Goal: Task Accomplishment & Management: Use online tool/utility

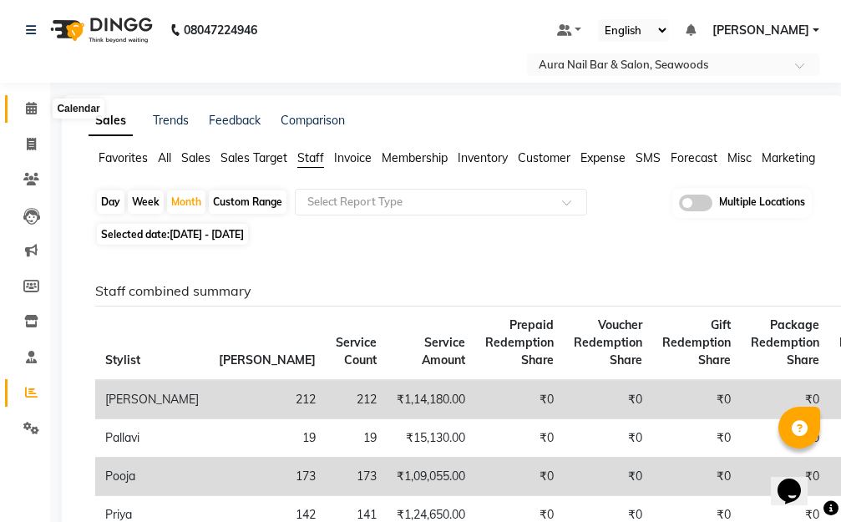
click at [28, 107] on icon at bounding box center [31, 108] width 11 height 13
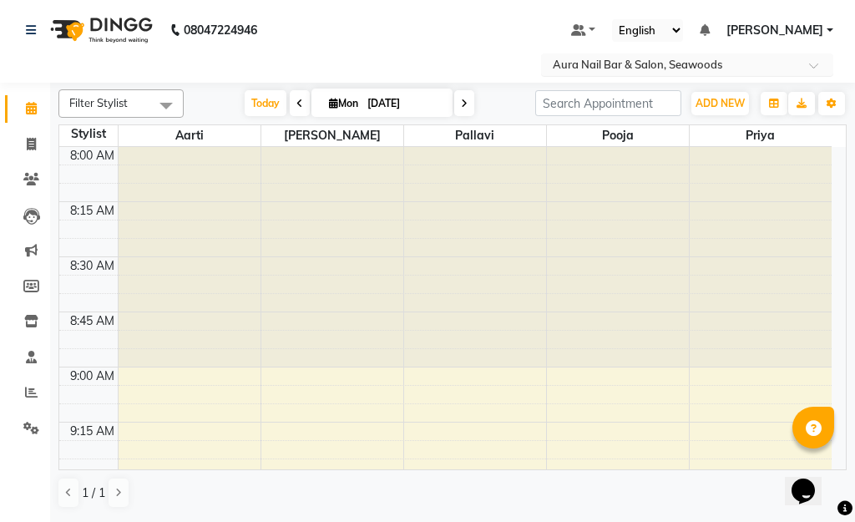
click at [813, 62] on span at bounding box center [819, 70] width 21 height 17
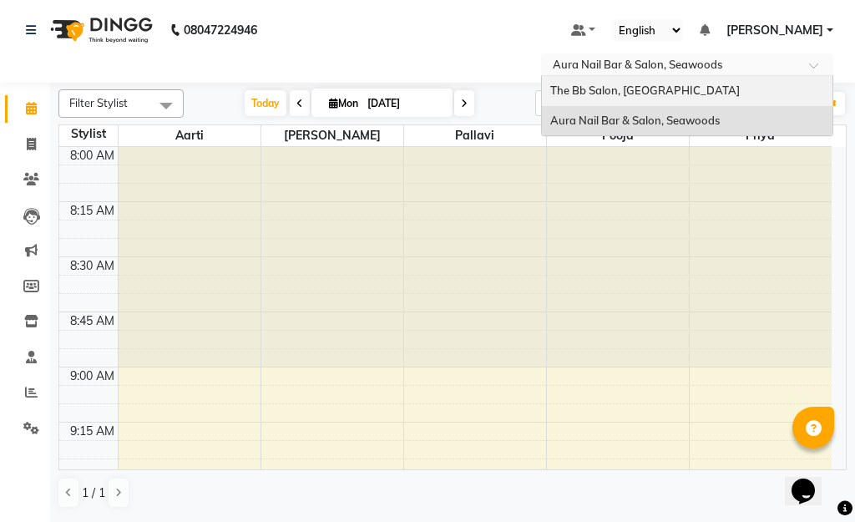
click at [637, 88] on span "The Bb Salon, [GEOGRAPHIC_DATA]" at bounding box center [645, 89] width 190 height 13
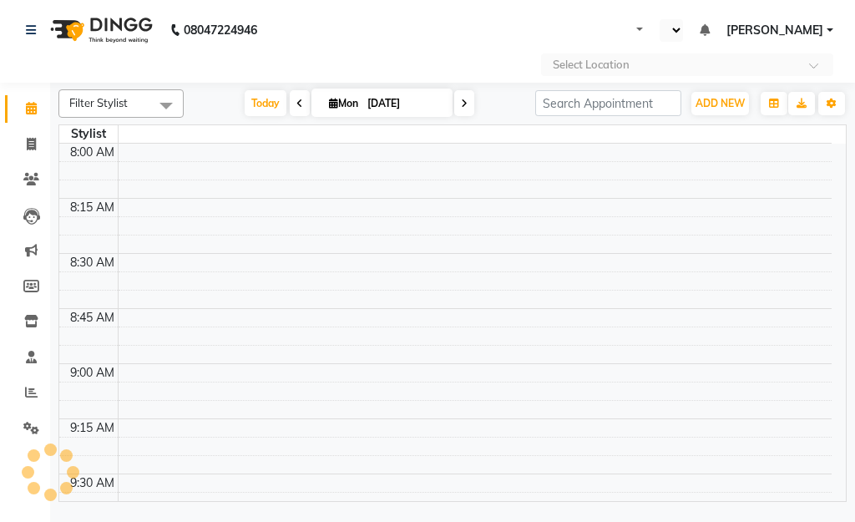
select select "en"
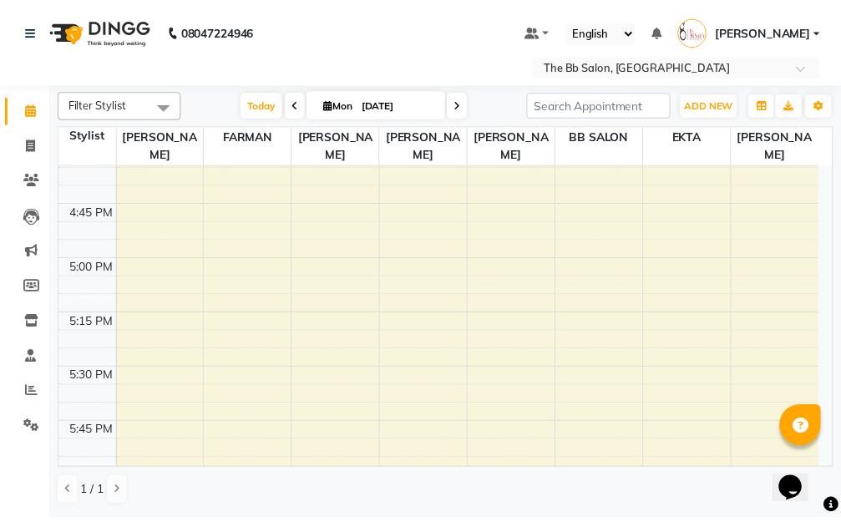
scroll to position [2004, 0]
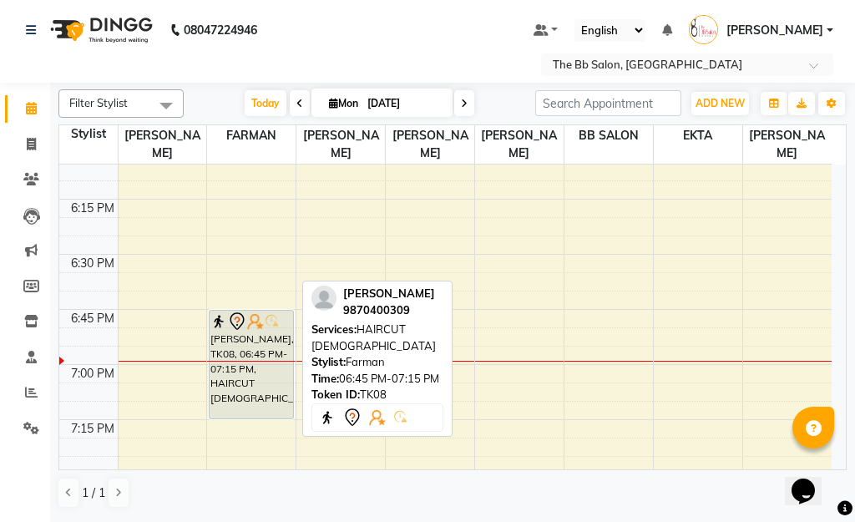
click at [247, 345] on div "[PERSON_NAME], TK08, 06:45 PM-07:15 PM, HAIRCUT [DEMOGRAPHIC_DATA]" at bounding box center [251, 365] width 83 height 108
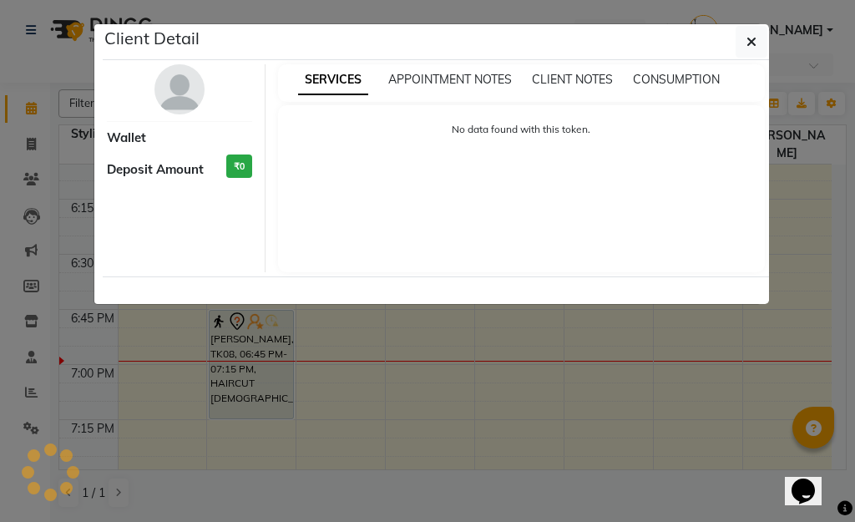
select select "7"
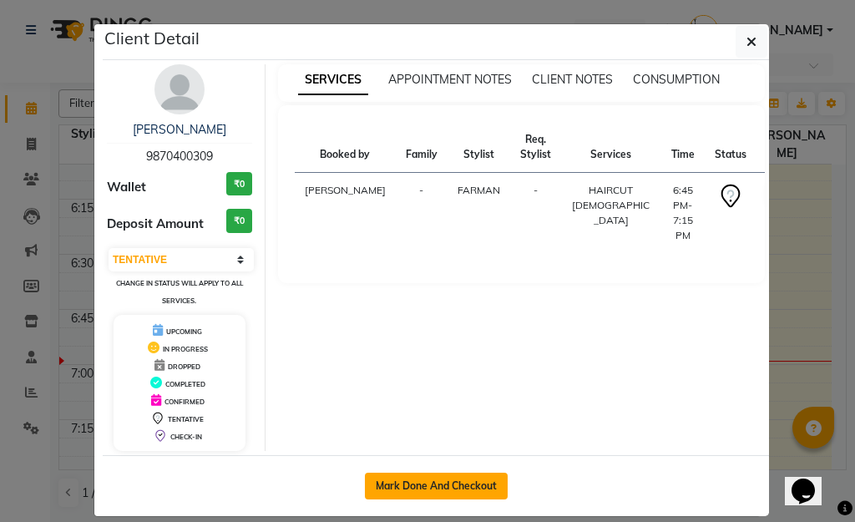
click at [435, 481] on button "Mark Done And Checkout" at bounding box center [436, 486] width 143 height 27
select select "6231"
select select "service"
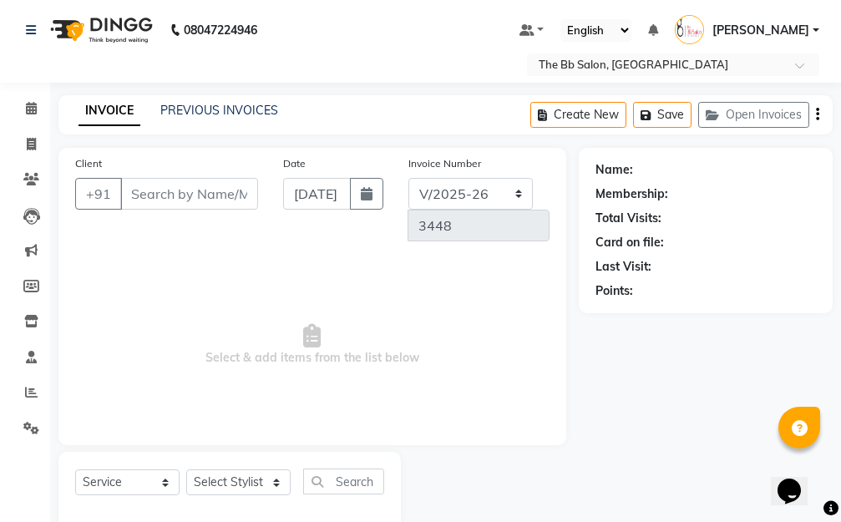
type input "98******09"
select select "83521"
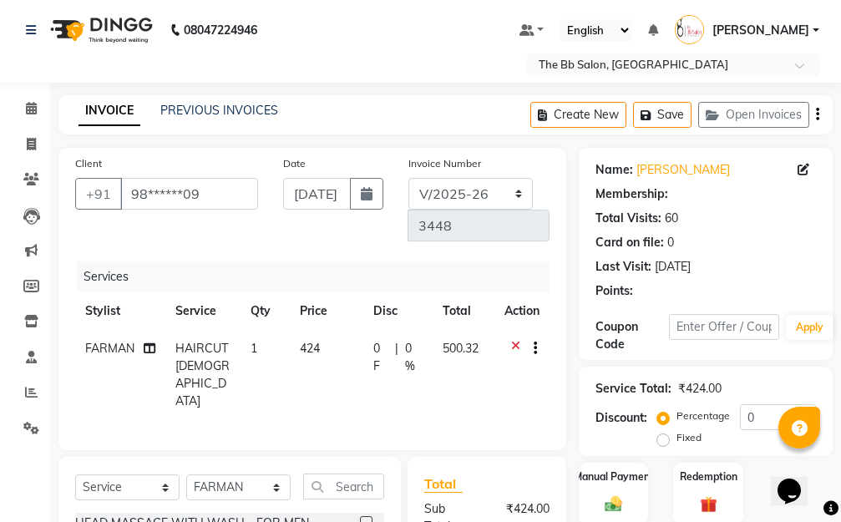
select select "1: Object"
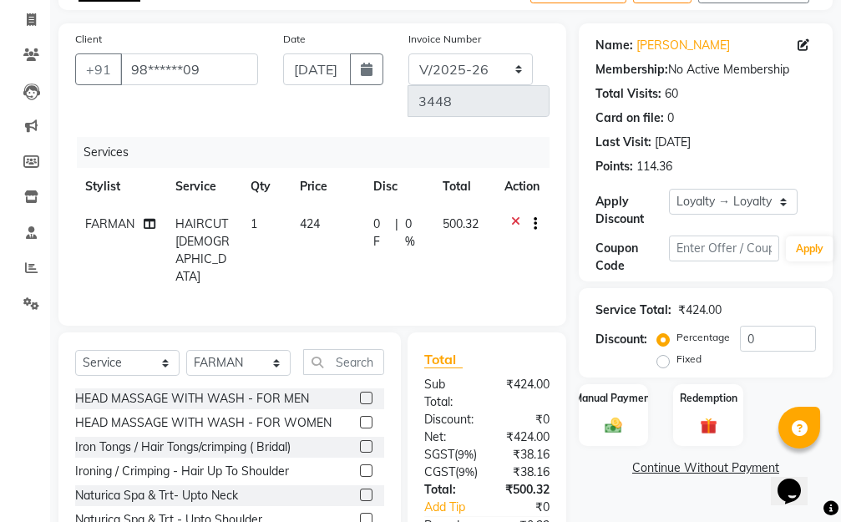
scroll to position [250, 0]
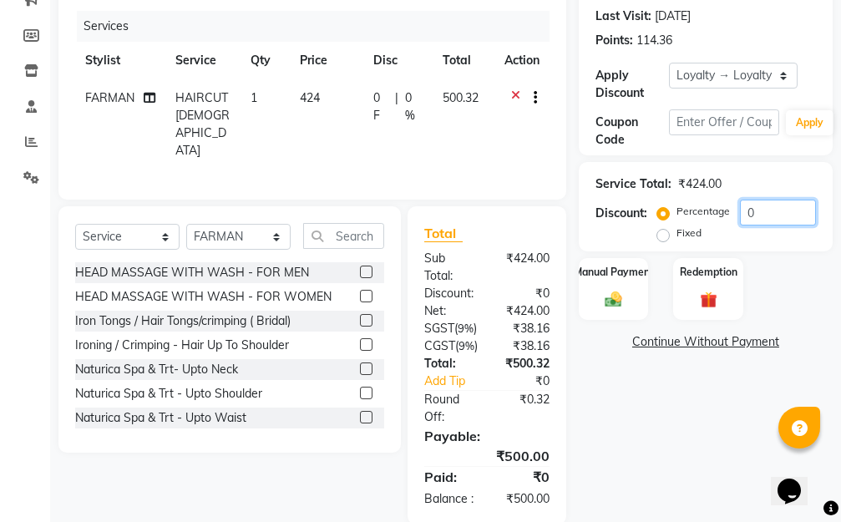
click at [744, 214] on input "0" at bounding box center [778, 213] width 76 height 26
type input "20"
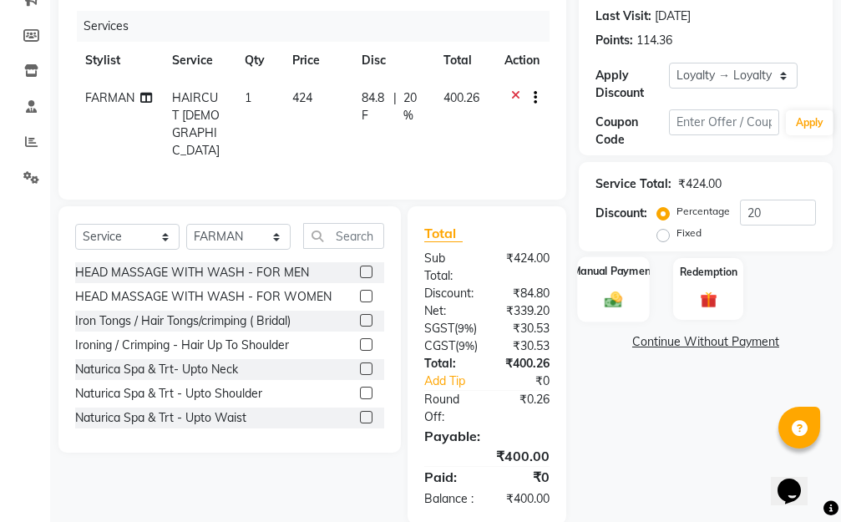
click at [606, 290] on img at bounding box center [613, 300] width 28 height 20
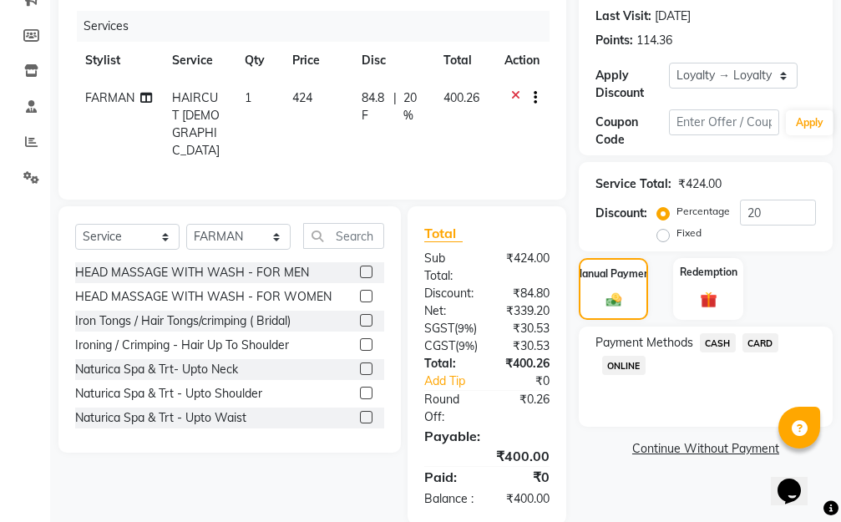
click at [711, 342] on span "CASH" at bounding box center [718, 342] width 36 height 19
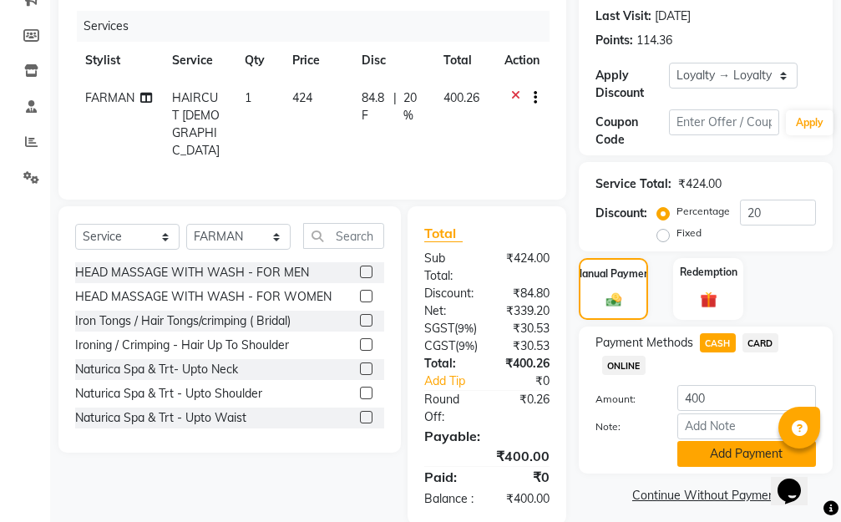
click at [701, 455] on button "Add Payment" at bounding box center [746, 454] width 139 height 26
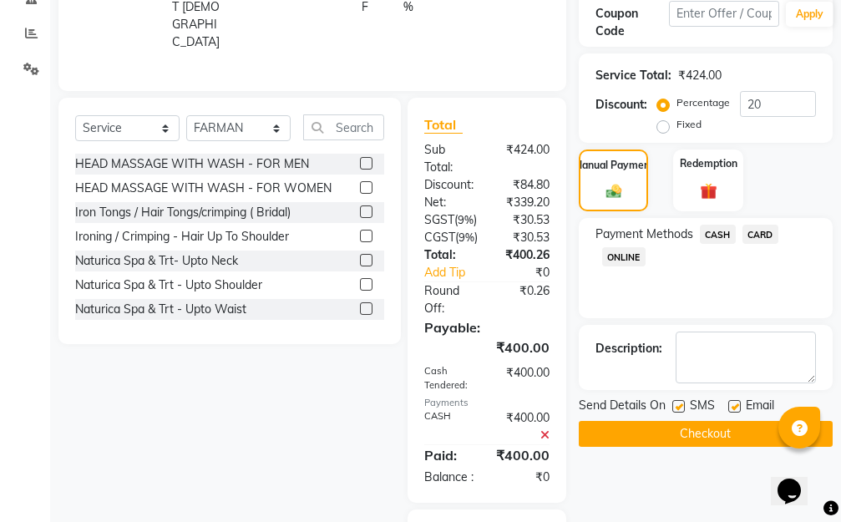
scroll to position [547, 0]
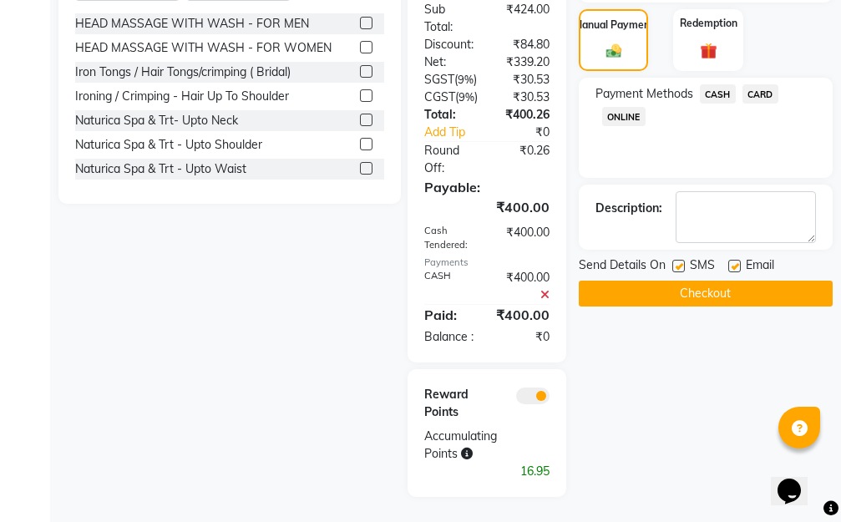
click at [704, 280] on button "Checkout" at bounding box center [706, 293] width 254 height 26
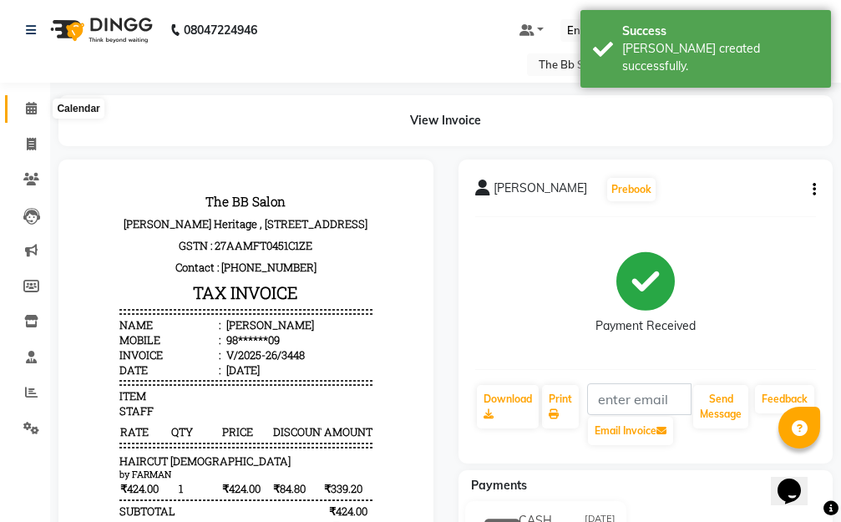
click at [28, 109] on icon at bounding box center [31, 108] width 11 height 13
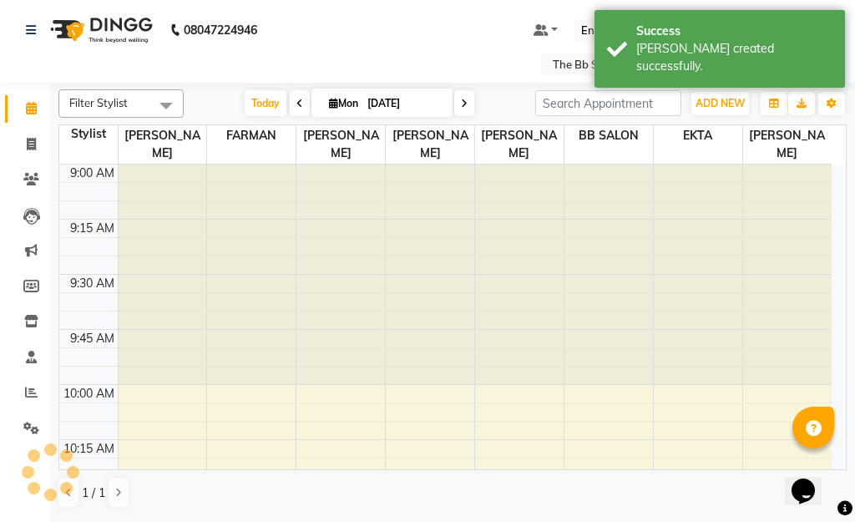
scroll to position [83, 0]
